Goal: Navigation & Orientation: Find specific page/section

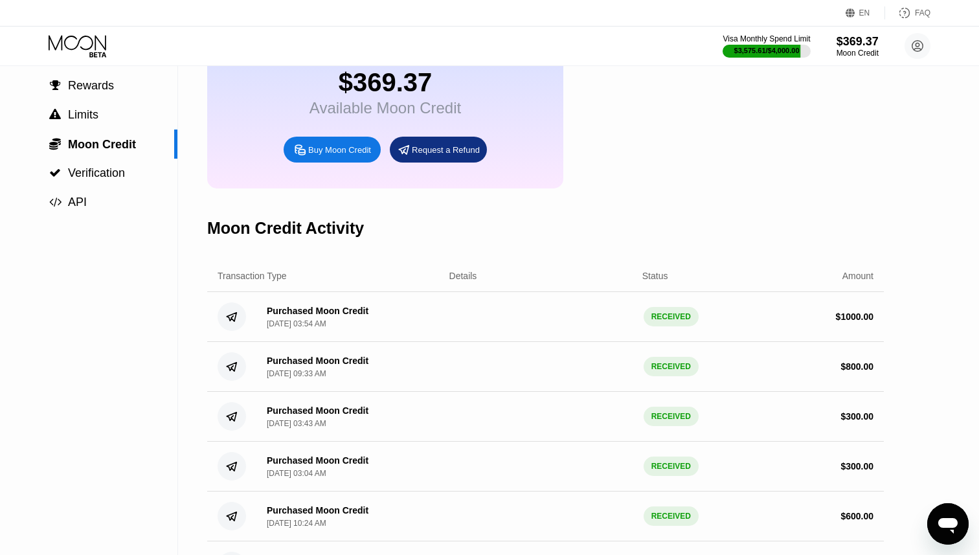
scroll to position [89, 0]
click at [87, 49] on icon at bounding box center [78, 42] width 58 height 15
